Goal: Information Seeking & Learning: Learn about a topic

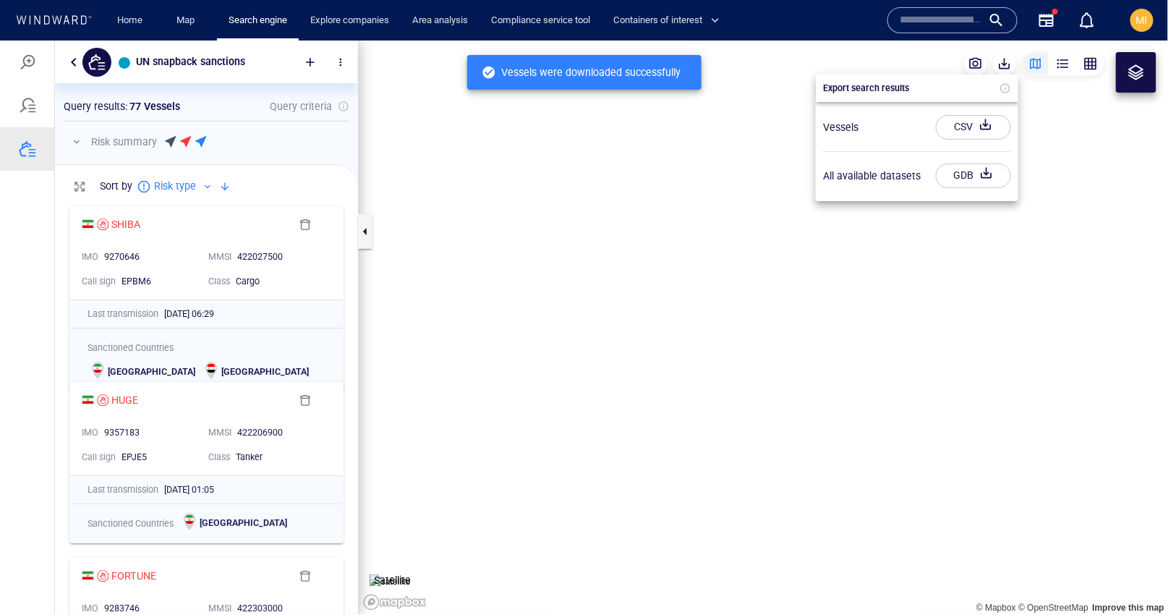
scroll to position [416, 303]
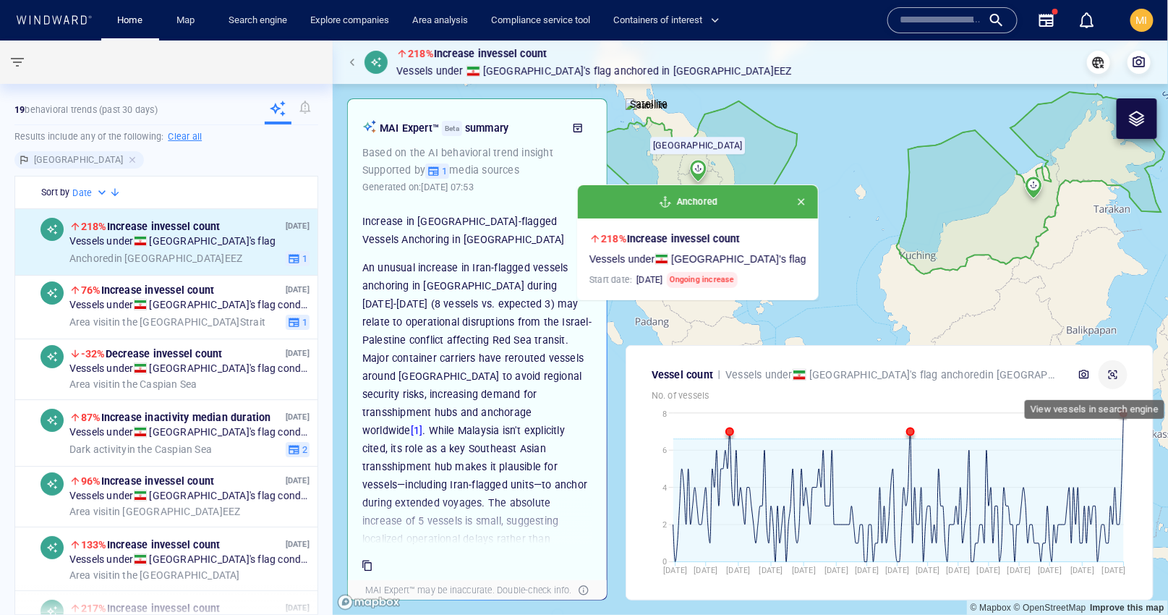
click at [1111, 373] on icon "button" at bounding box center [1113, 375] width 12 height 12
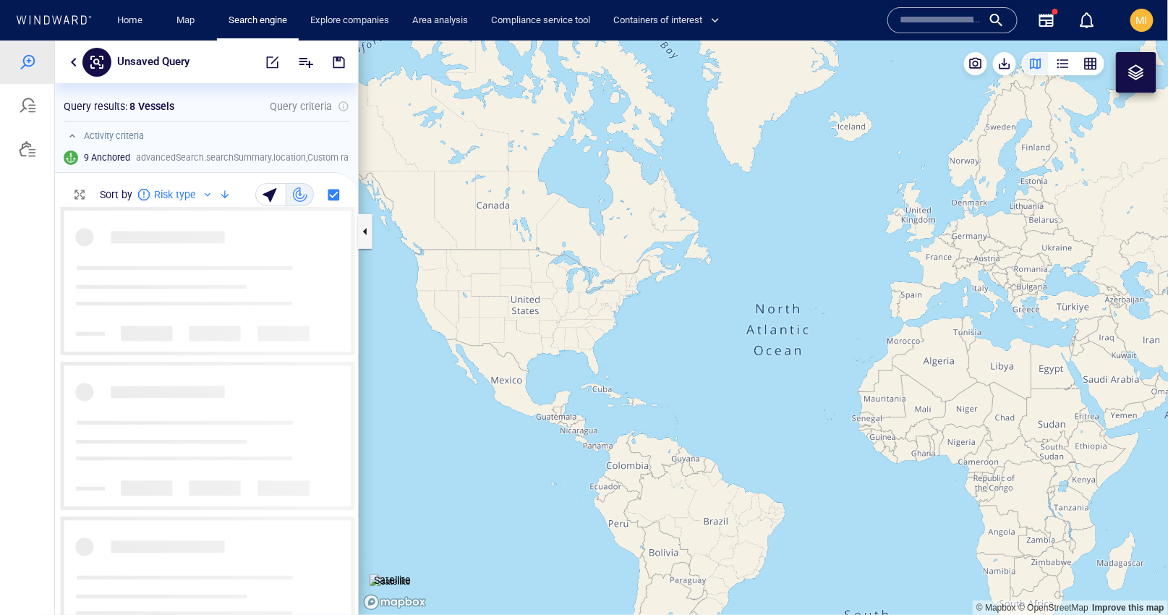
scroll to position [407, 303]
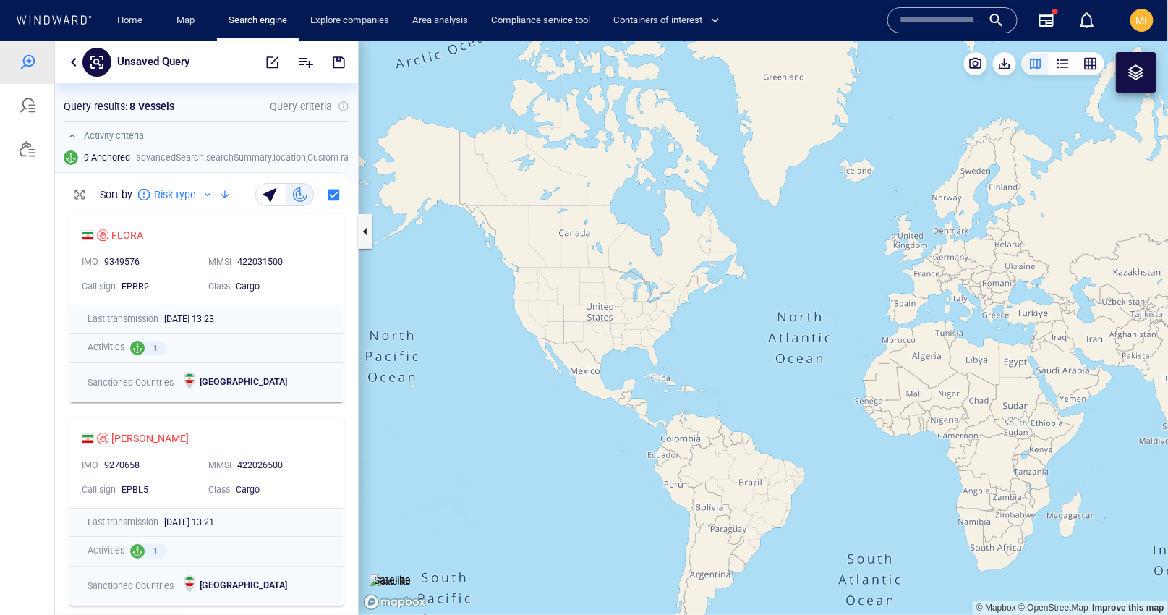
drag, startPoint x: 874, startPoint y: 334, endPoint x: 706, endPoint y: 341, distance: 167.2
click at [712, 338] on canvas "Map" at bounding box center [764, 327] width 810 height 574
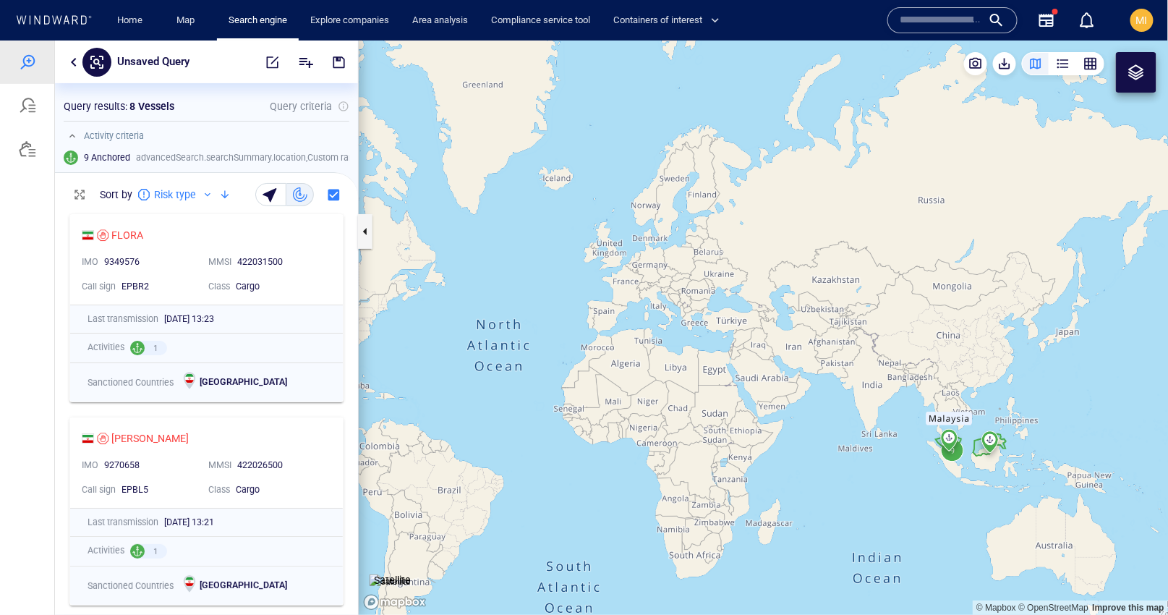
drag, startPoint x: 799, startPoint y: 363, endPoint x: 663, endPoint y: 286, distance: 156.4
click at [663, 286] on canvas "Map" at bounding box center [764, 327] width 810 height 574
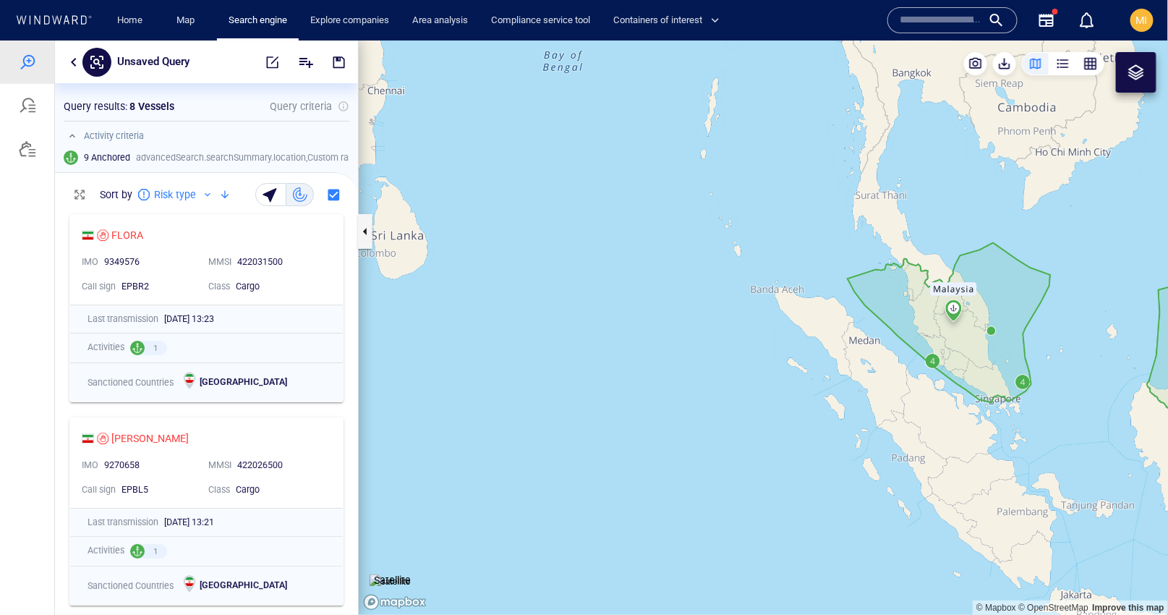
drag, startPoint x: 836, startPoint y: 363, endPoint x: 623, endPoint y: 359, distance: 213.4
click at [624, 359] on canvas "Map" at bounding box center [764, 327] width 810 height 574
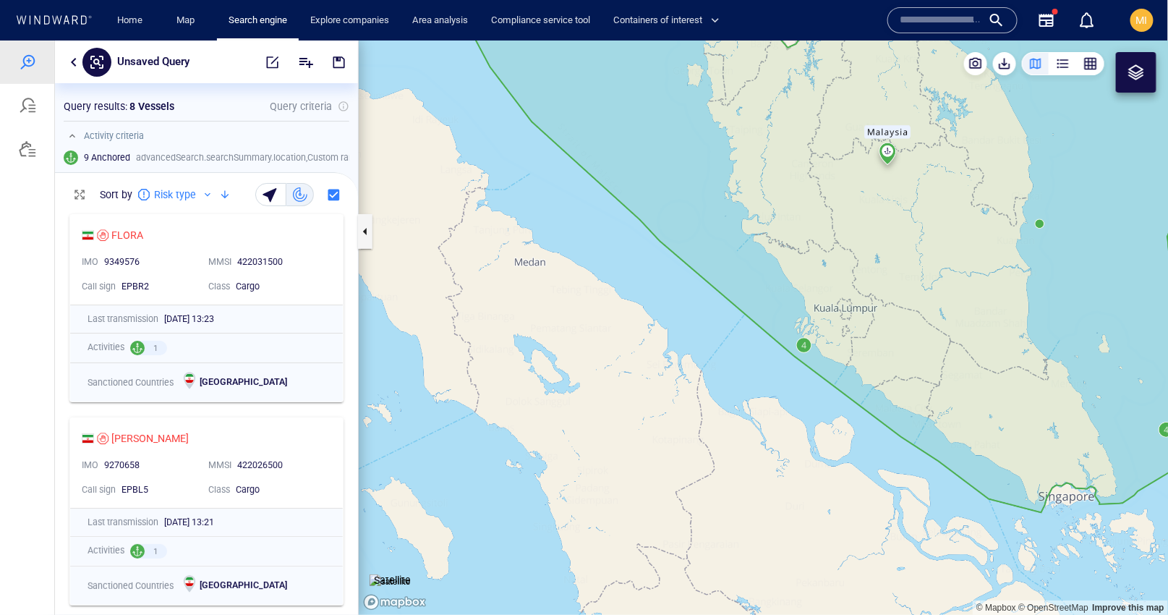
drag, startPoint x: 761, startPoint y: 370, endPoint x: 664, endPoint y: 370, distance: 96.9
click at [668, 370] on canvas "Map" at bounding box center [764, 327] width 810 height 574
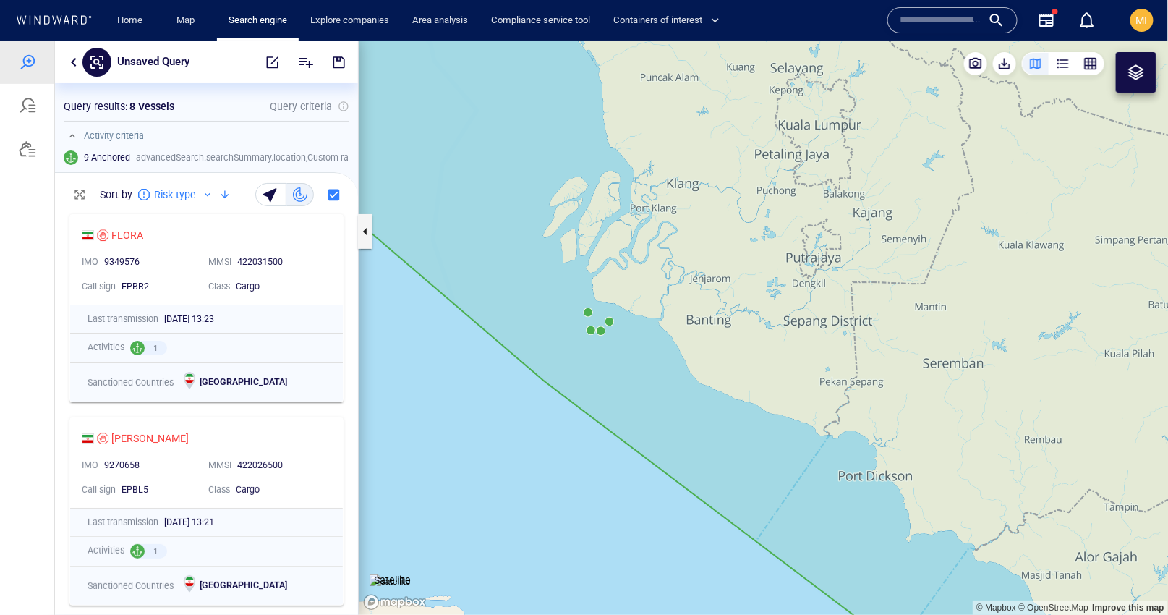
click at [611, 323] on canvas "Map" at bounding box center [764, 327] width 810 height 574
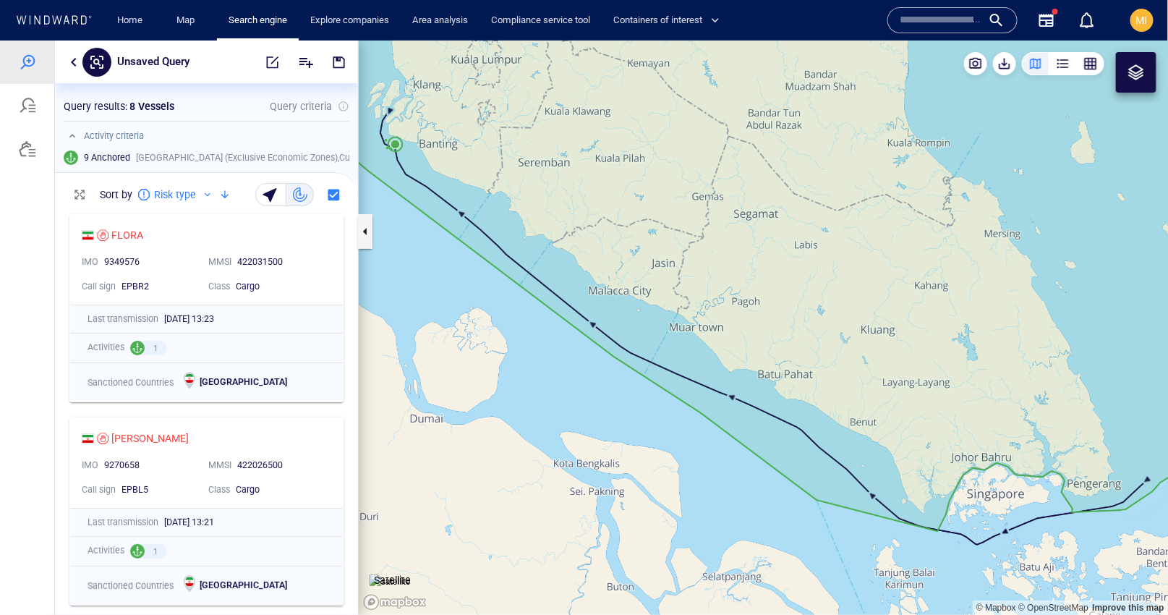
drag, startPoint x: 496, startPoint y: 300, endPoint x: 570, endPoint y: 362, distance: 96.5
click at [570, 359] on canvas "Map" at bounding box center [764, 327] width 810 height 574
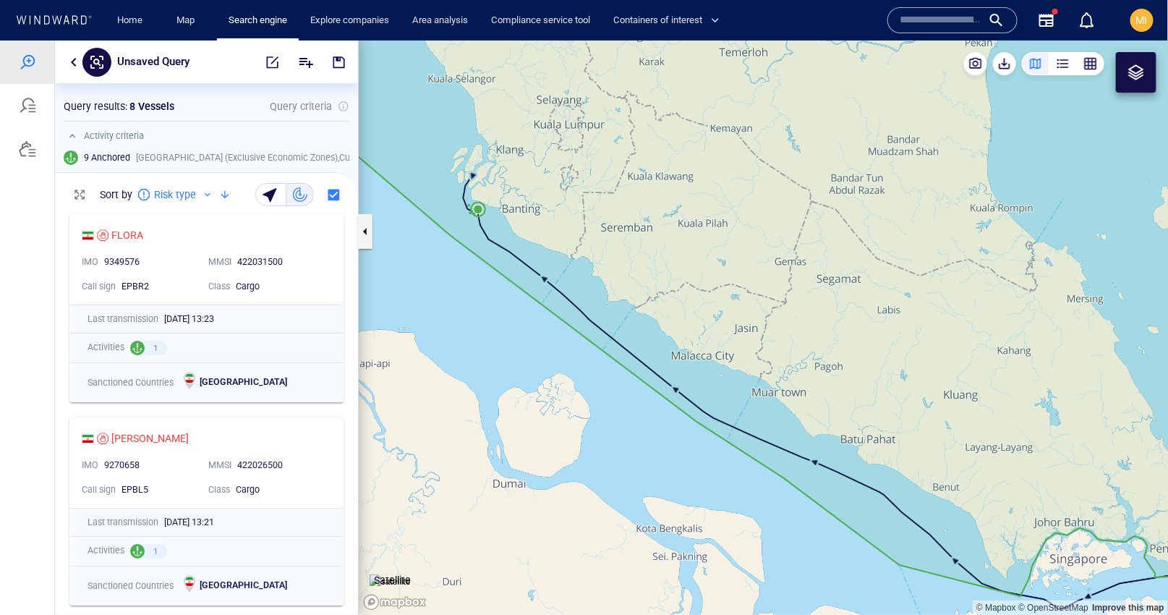
click at [627, 408] on canvas "Map" at bounding box center [764, 327] width 810 height 574
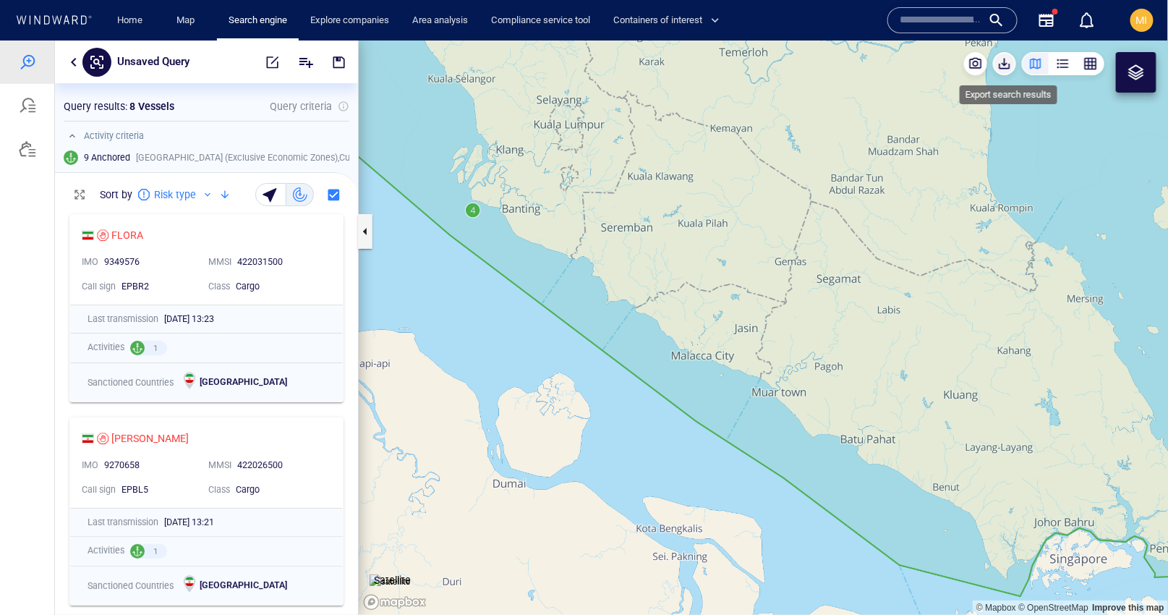
click at [1005, 64] on span "button" at bounding box center [1004, 63] width 14 height 14
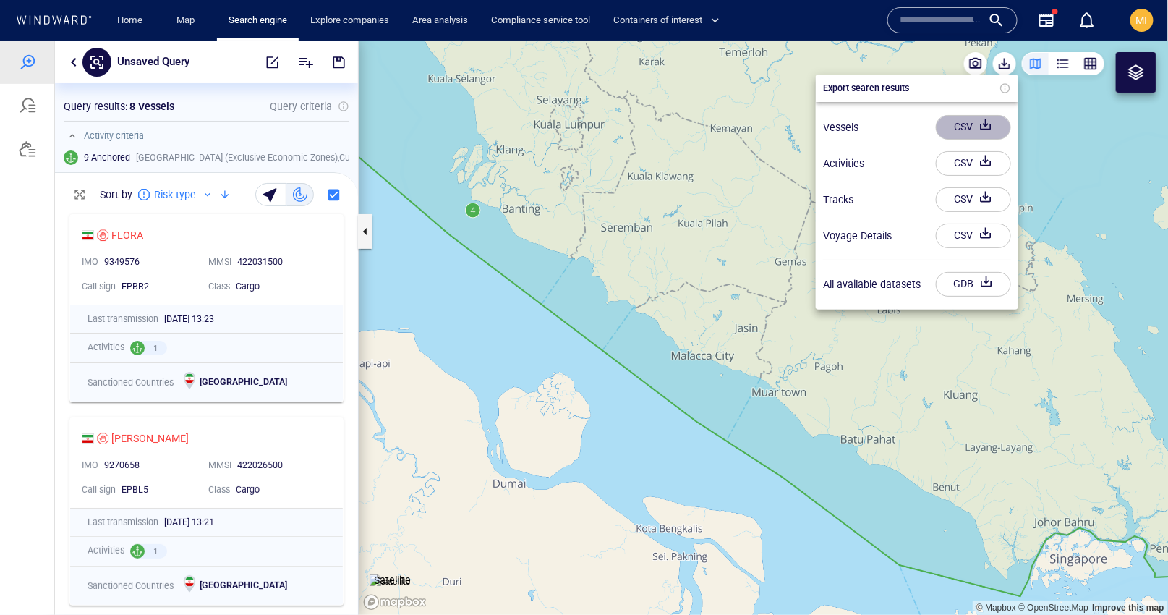
click at [968, 124] on div "CSV" at bounding box center [963, 126] width 25 height 24
click at [960, 126] on div "CSV" at bounding box center [963, 126] width 25 height 24
click at [662, 356] on div at bounding box center [584, 327] width 1168 height 574
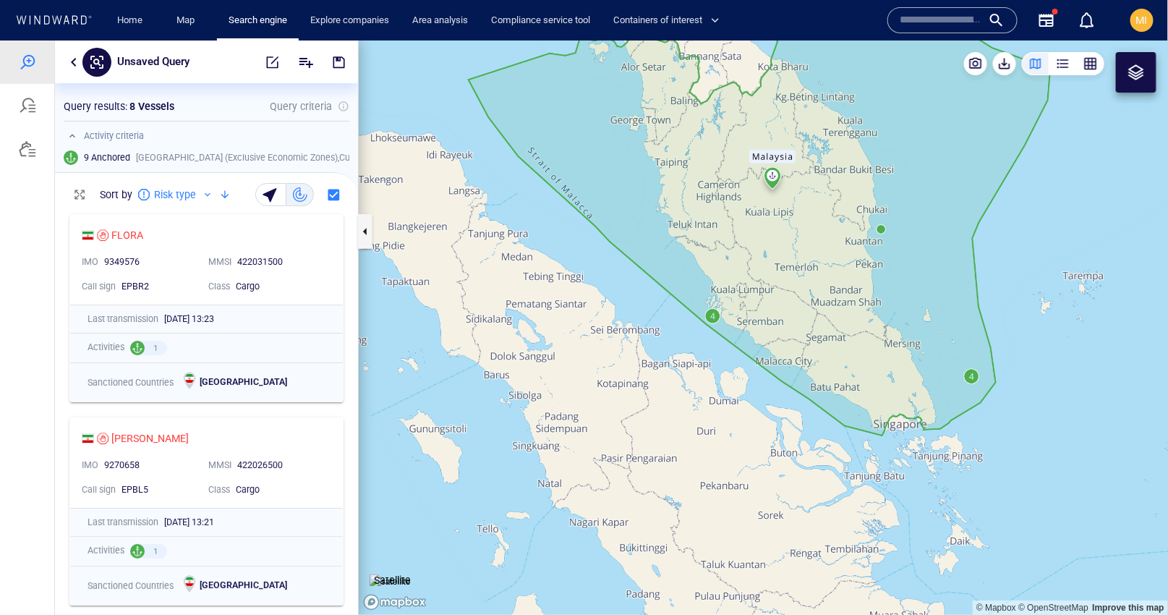
drag, startPoint x: 972, startPoint y: 362, endPoint x: 886, endPoint y: 357, distance: 86.2
click at [888, 357] on canvas "Map" at bounding box center [764, 327] width 810 height 574
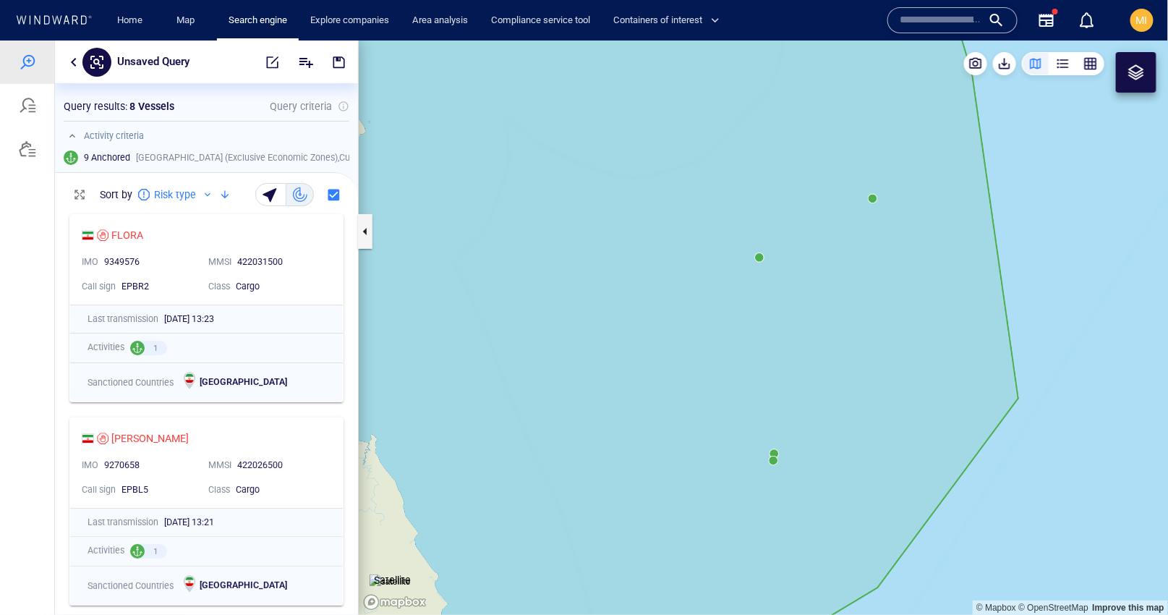
click at [773, 460] on canvas "Map" at bounding box center [764, 327] width 810 height 574
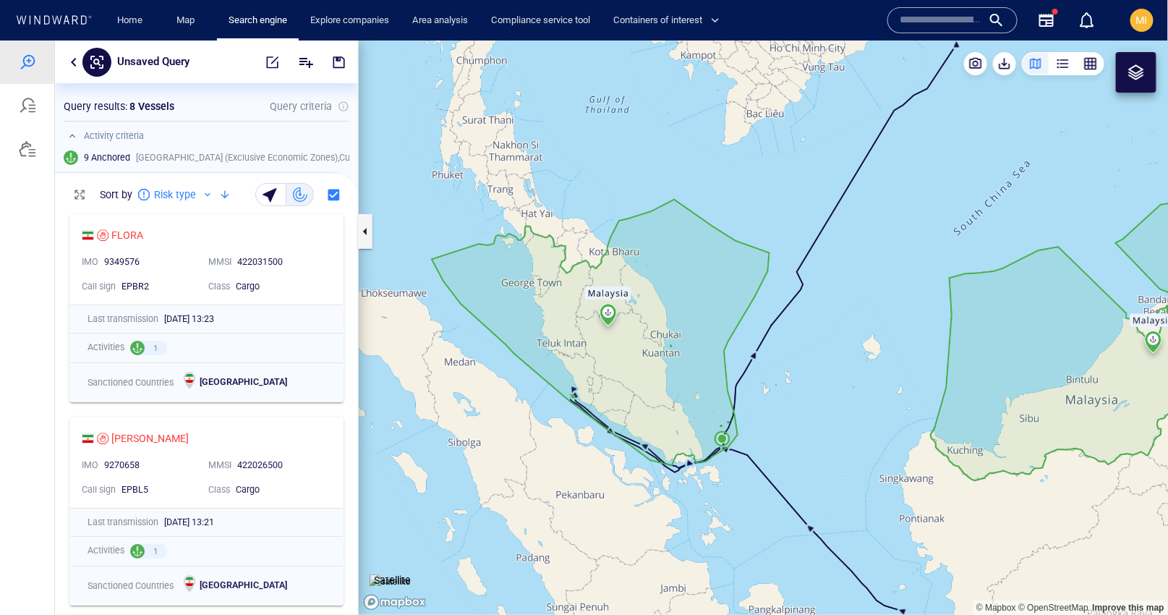
drag, startPoint x: 741, startPoint y: 445, endPoint x: 741, endPoint y: 353, distance: 91.8
click at [741, 354] on canvas "Map" at bounding box center [764, 327] width 810 height 574
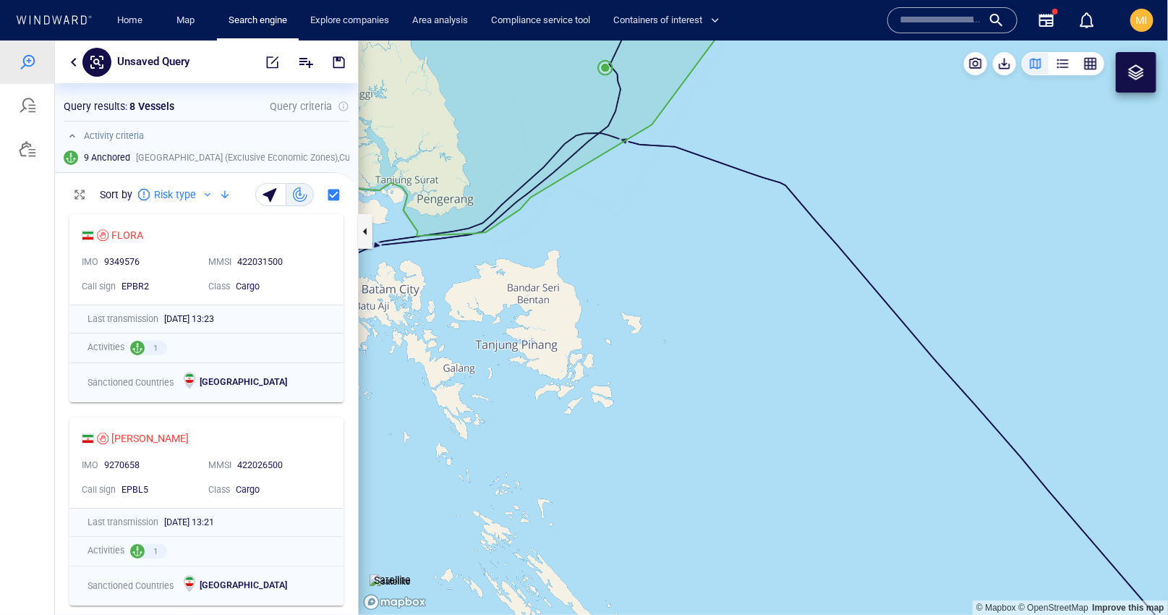
drag, startPoint x: 711, startPoint y: 299, endPoint x: 722, endPoint y: 422, distance: 123.4
click at [722, 414] on canvas "Map" at bounding box center [764, 327] width 810 height 574
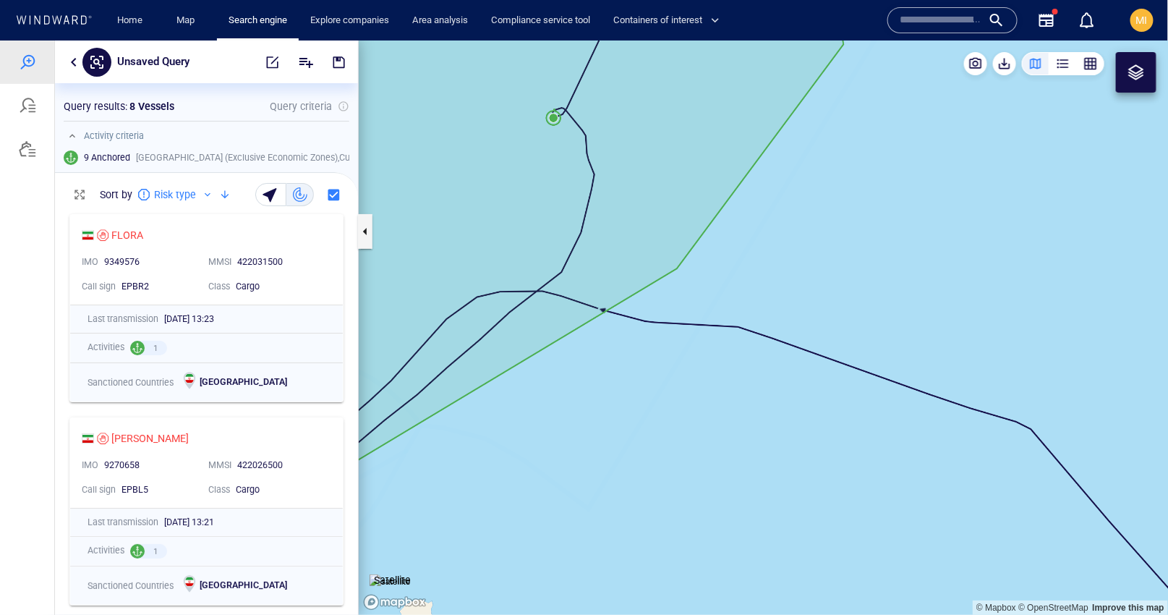
drag, startPoint x: 651, startPoint y: 275, endPoint x: 748, endPoint y: 440, distance: 191.9
click at [748, 437] on canvas "Map" at bounding box center [764, 327] width 810 height 574
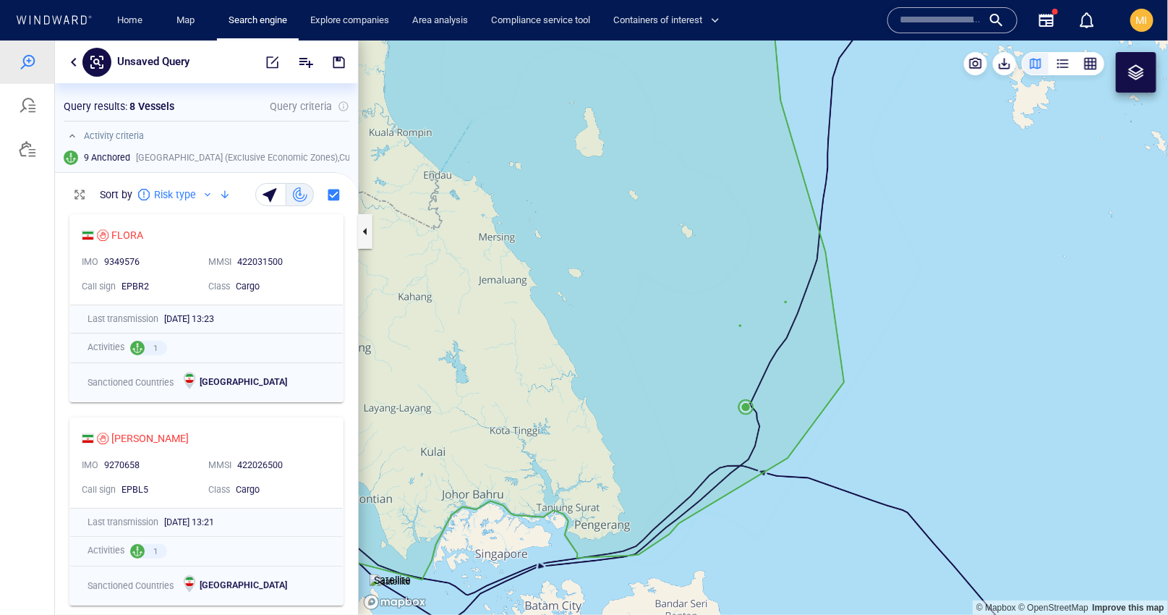
drag, startPoint x: 751, startPoint y: 346, endPoint x: 747, endPoint y: 420, distance: 74.6
click at [743, 447] on canvas "Map" at bounding box center [764, 327] width 810 height 574
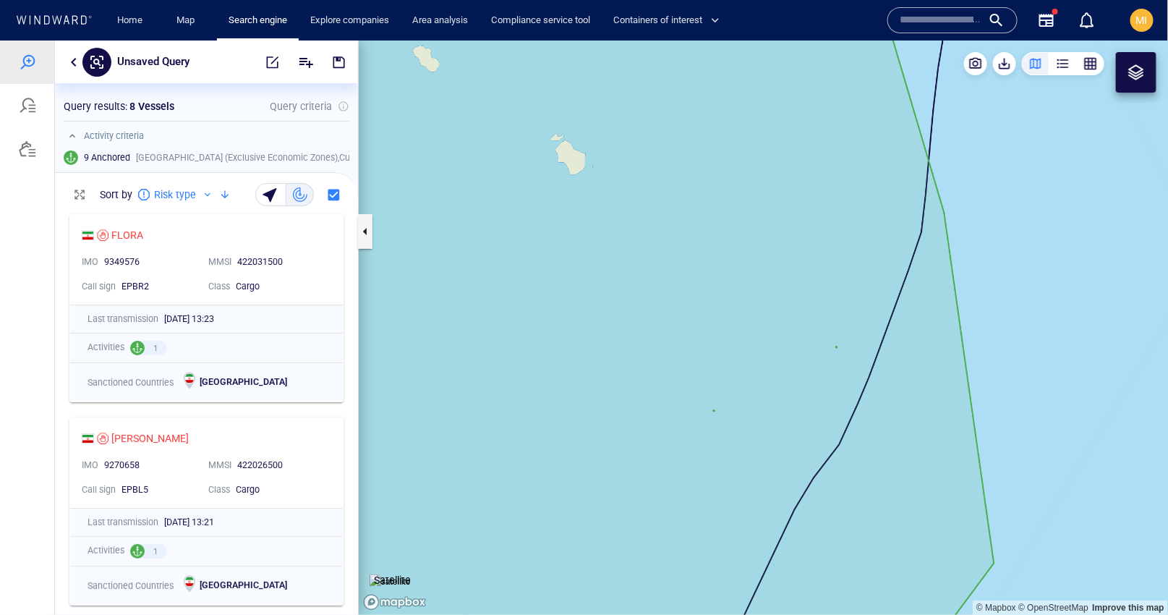
click at [714, 414] on canvas "Map" at bounding box center [764, 327] width 810 height 574
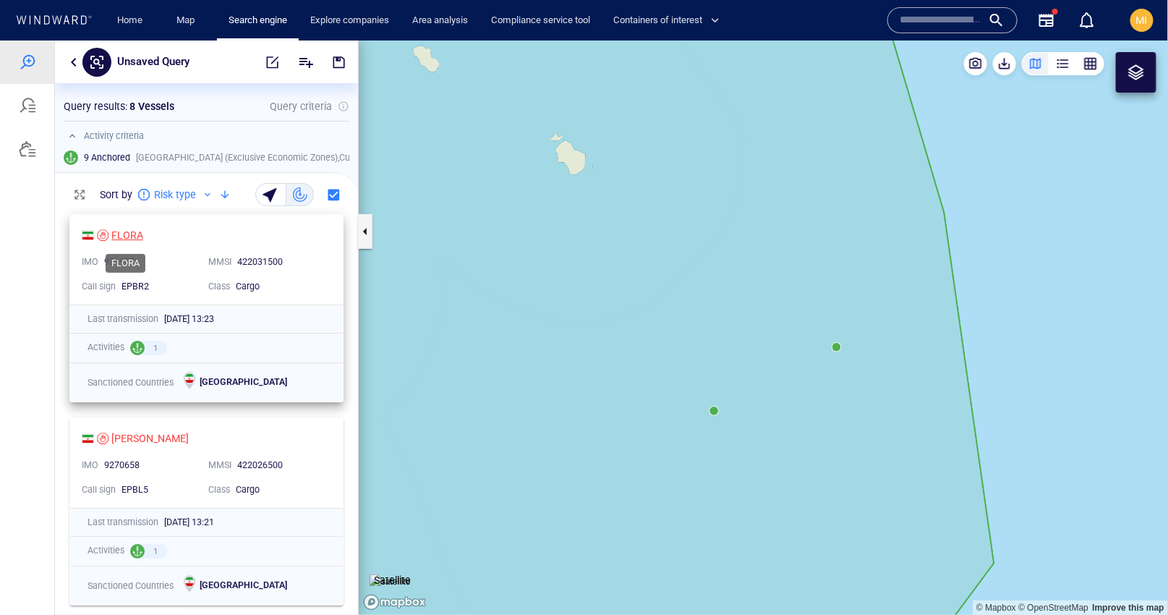
click at [125, 231] on div "FLORA" at bounding box center [127, 234] width 32 height 17
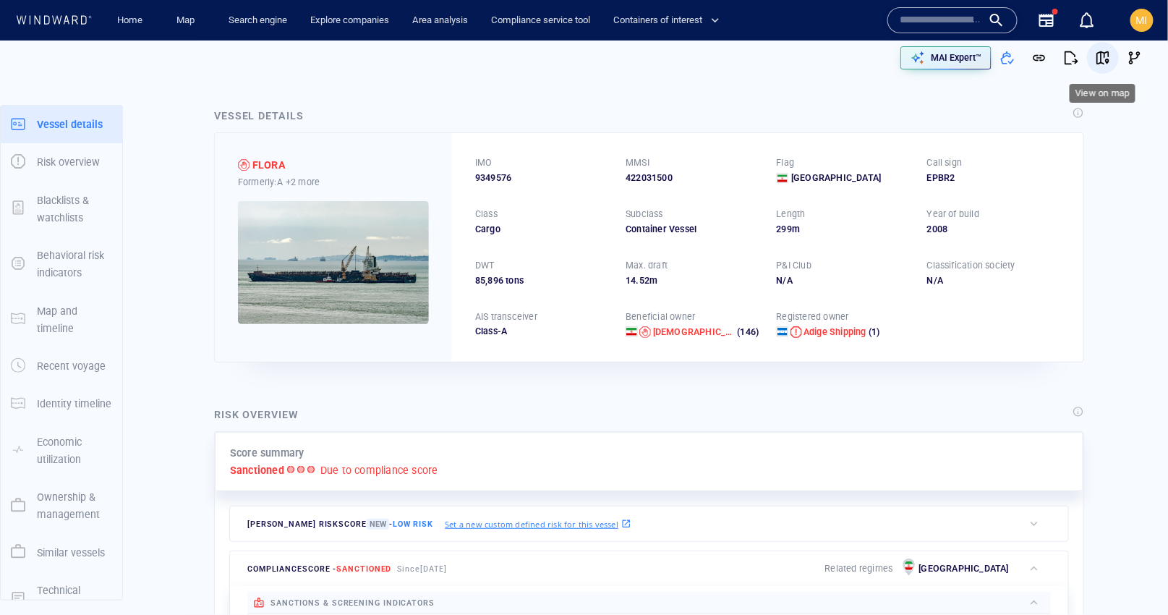
click at [1107, 52] on span "button" at bounding box center [1103, 58] width 14 height 14
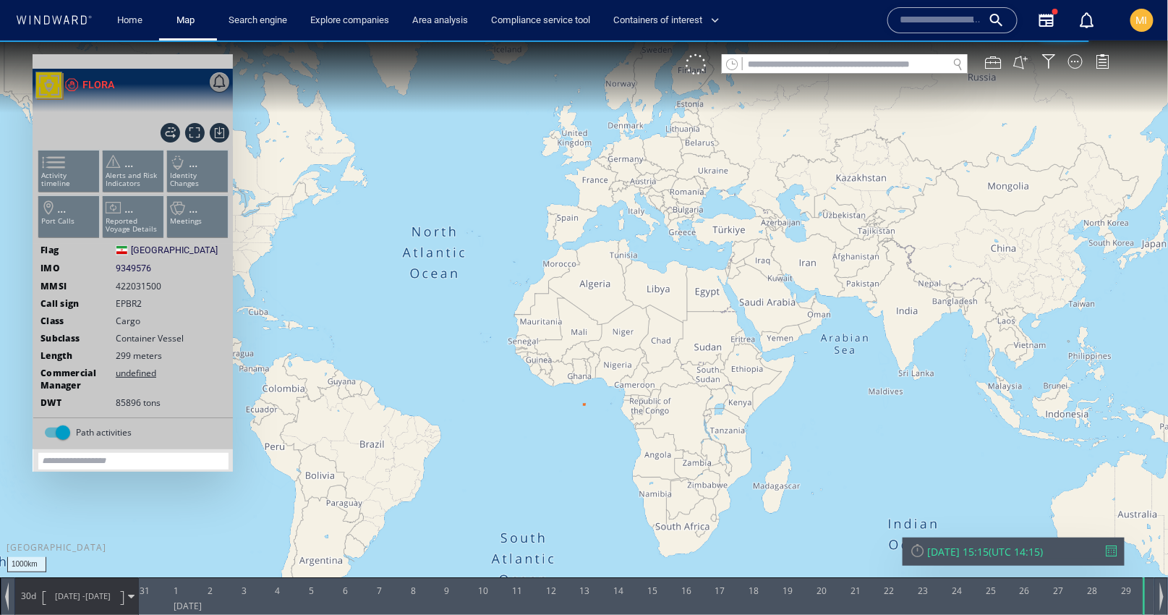
drag, startPoint x: 806, startPoint y: 362, endPoint x: 693, endPoint y: 349, distance: 112.8
click at [694, 349] on canvas "Map" at bounding box center [584, 320] width 1169 height 560
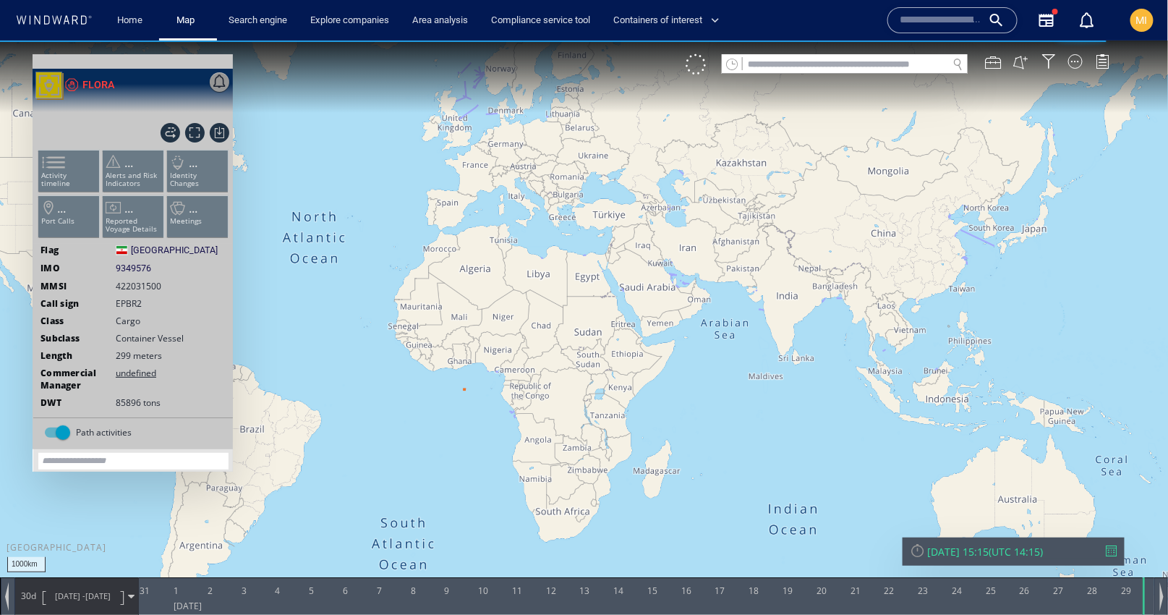
drag, startPoint x: 789, startPoint y: 375, endPoint x: 688, endPoint y: 333, distance: 109.9
click at [688, 333] on canvas "Map" at bounding box center [584, 320] width 1169 height 560
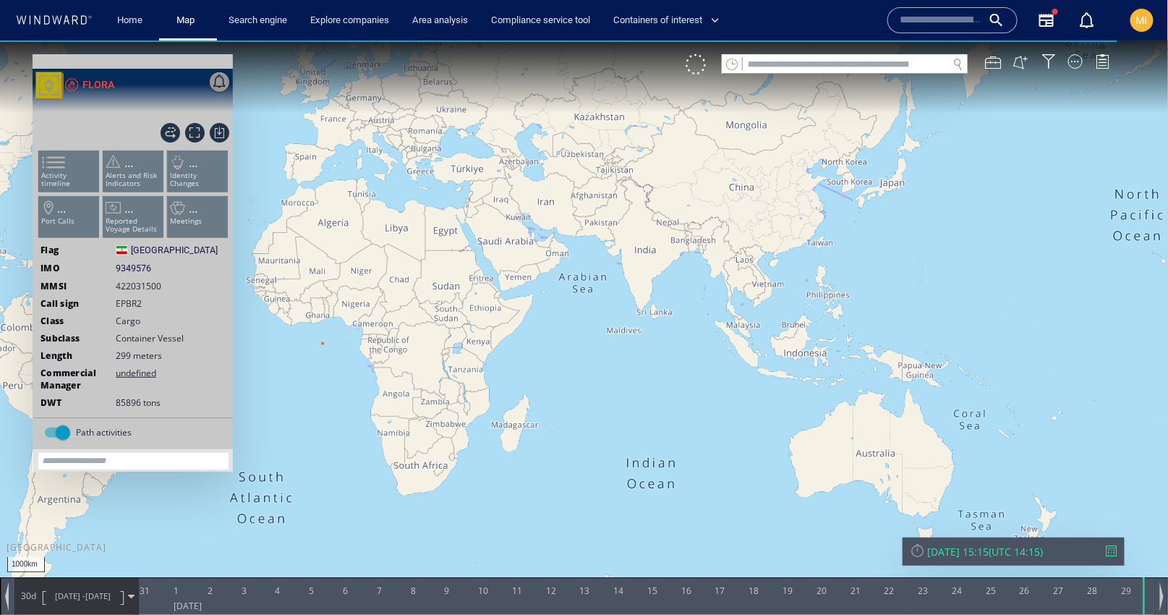
drag, startPoint x: 686, startPoint y: 333, endPoint x: 709, endPoint y: 372, distance: 45.4
click at [709, 372] on canvas "Map" at bounding box center [584, 320] width 1169 height 560
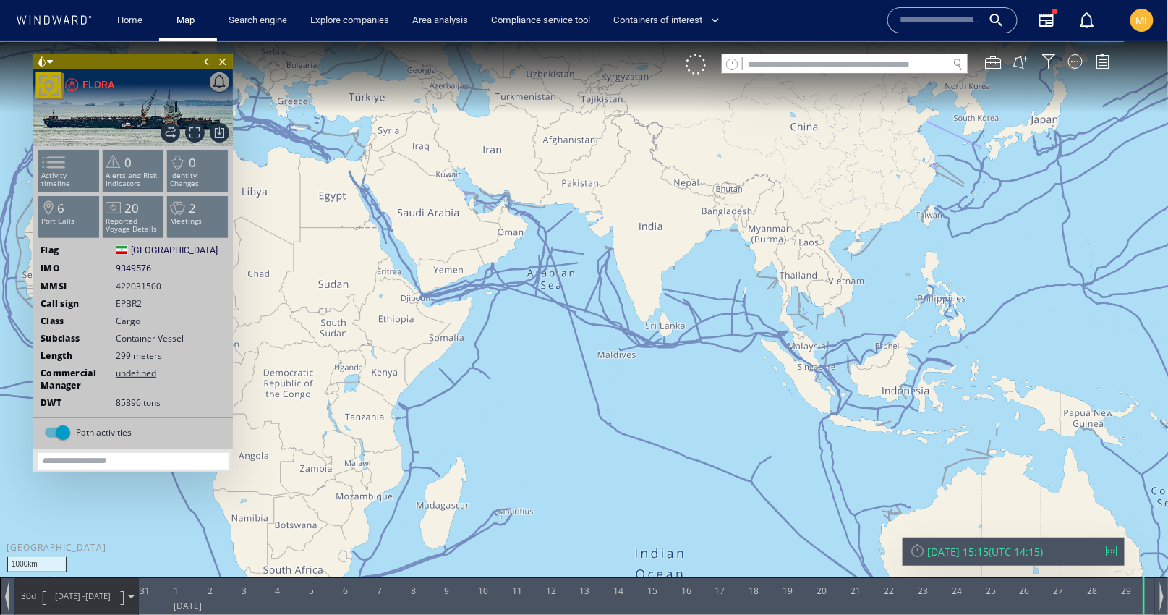
drag, startPoint x: 810, startPoint y: 395, endPoint x: 666, endPoint y: 392, distance: 143.9
click at [666, 393] on canvas "Map" at bounding box center [584, 320] width 1169 height 560
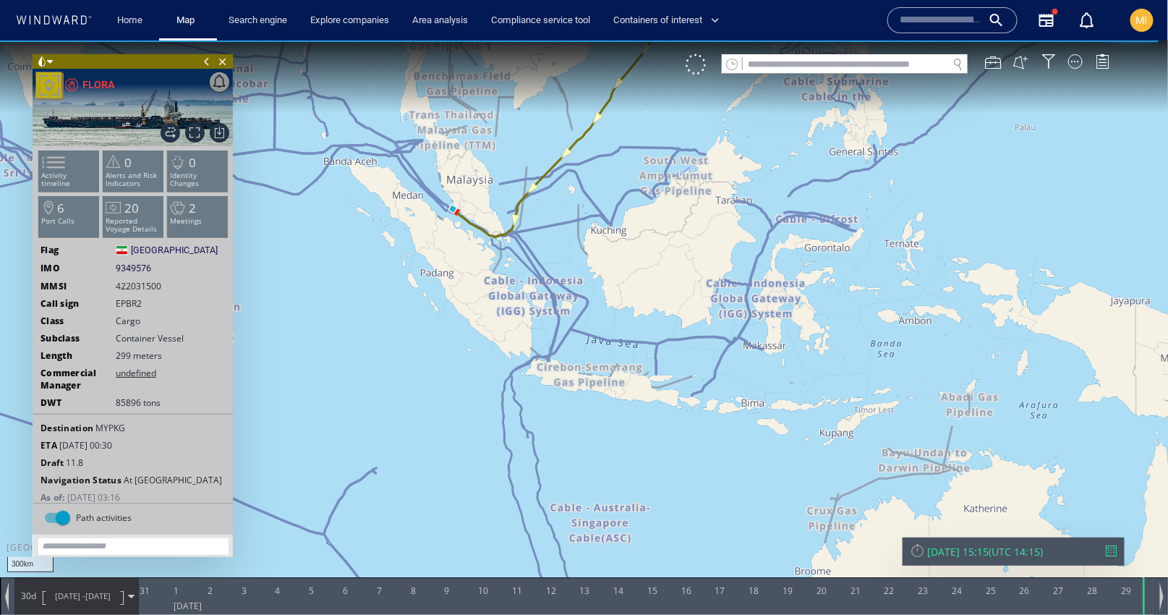
drag, startPoint x: 576, startPoint y: 312, endPoint x: 652, endPoint y: 443, distance: 150.7
click at [651, 436] on canvas "Map" at bounding box center [584, 320] width 1169 height 560
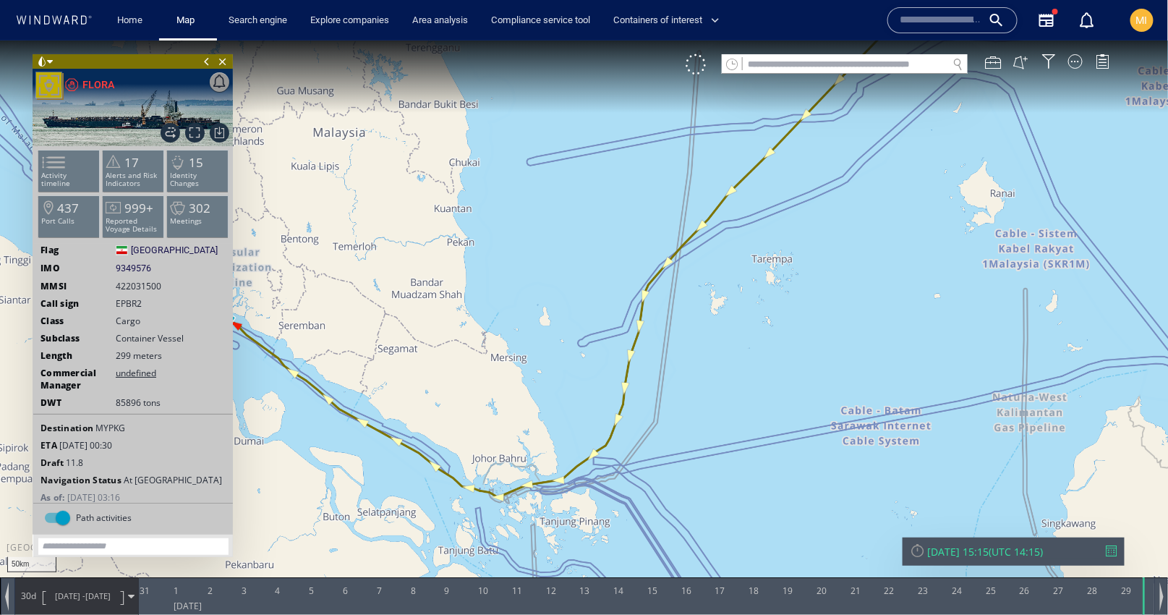
drag, startPoint x: 413, startPoint y: 458, endPoint x: 555, endPoint y: 470, distance: 142.2
click at [554, 470] on canvas "Map" at bounding box center [584, 320] width 1169 height 560
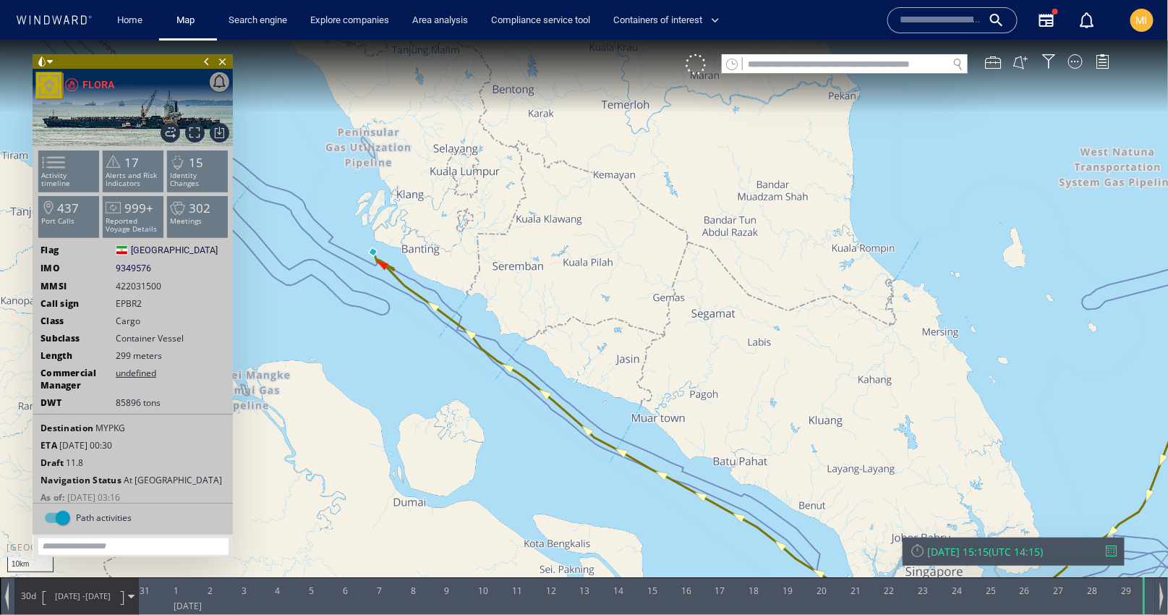
drag, startPoint x: 379, startPoint y: 252, endPoint x: 401, endPoint y: 356, distance: 106.5
click at [401, 354] on canvas "Map" at bounding box center [584, 320] width 1169 height 560
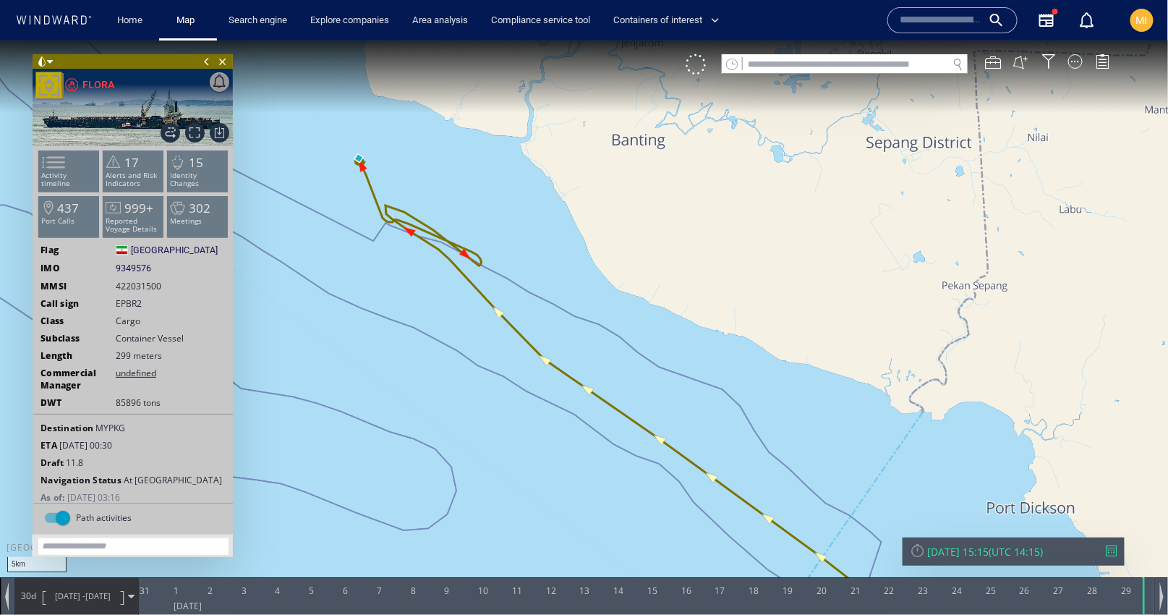
drag, startPoint x: 358, startPoint y: 213, endPoint x: 391, endPoint y: 273, distance: 68.6
click at [390, 273] on canvas "Map" at bounding box center [584, 320] width 1169 height 560
